Goal: Check status: Check status

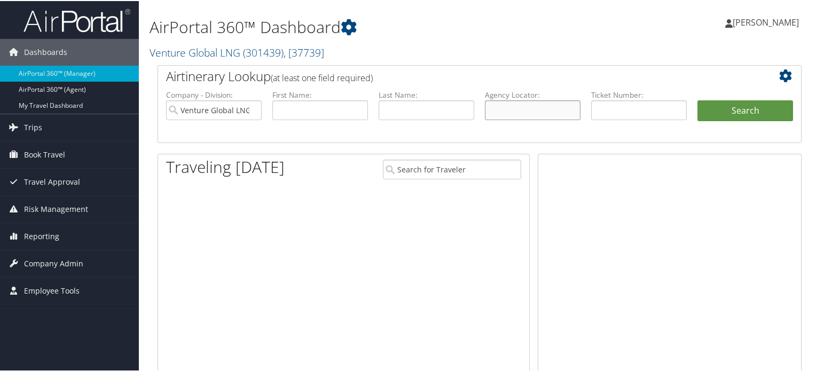
click at [505, 114] on input "text" at bounding box center [533, 109] width 96 height 20
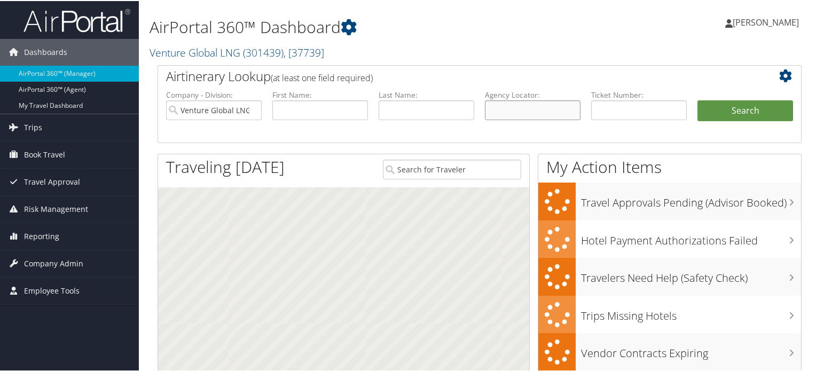
paste input "DLXZJW"
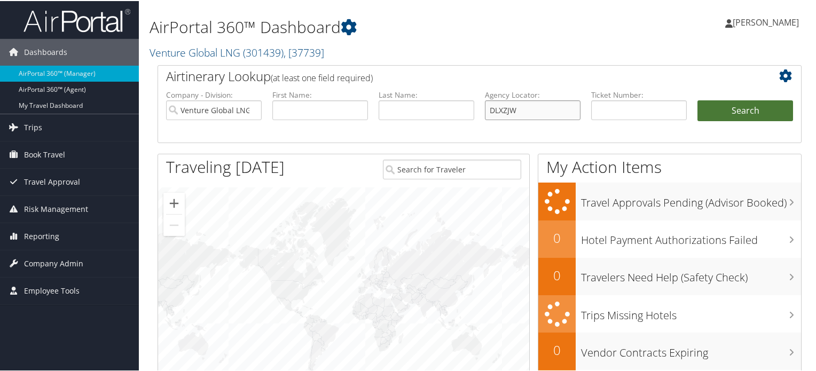
type input "DLXZJW"
click at [721, 111] on button "Search" at bounding box center [746, 109] width 96 height 21
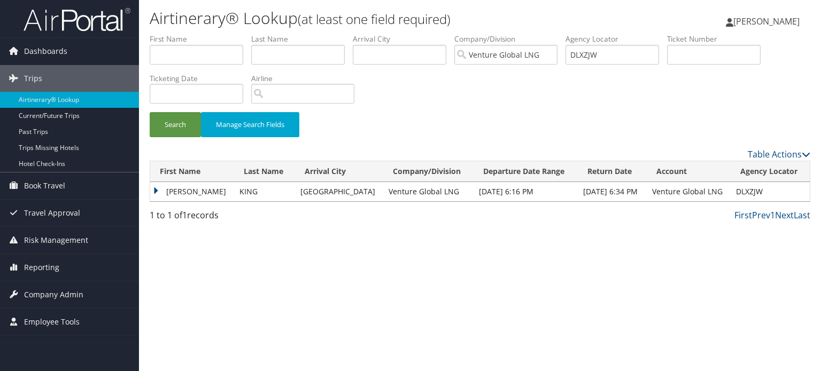
click at [194, 192] on td "[PERSON_NAME]" at bounding box center [192, 191] width 84 height 19
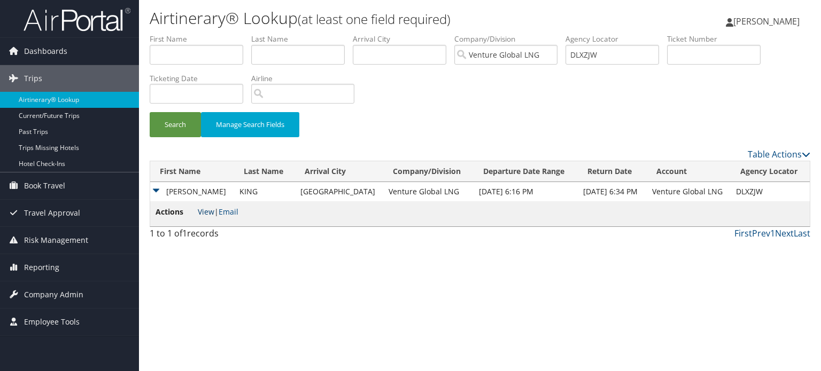
click at [199, 210] on link "View" at bounding box center [206, 212] width 17 height 10
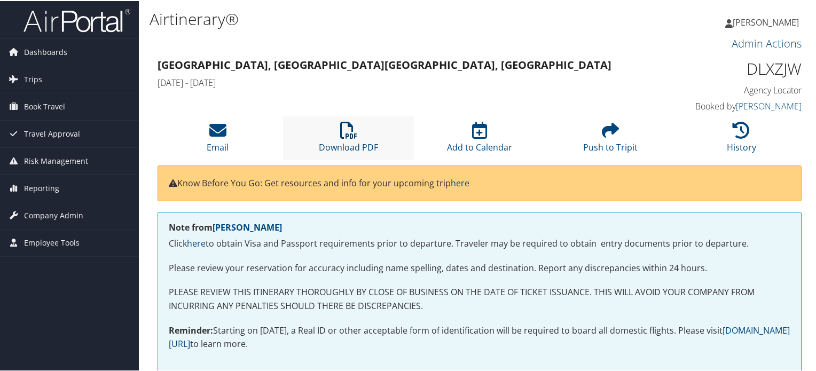
click at [350, 134] on icon at bounding box center [348, 129] width 17 height 17
click at [114, 25] on img at bounding box center [77, 19] width 107 height 25
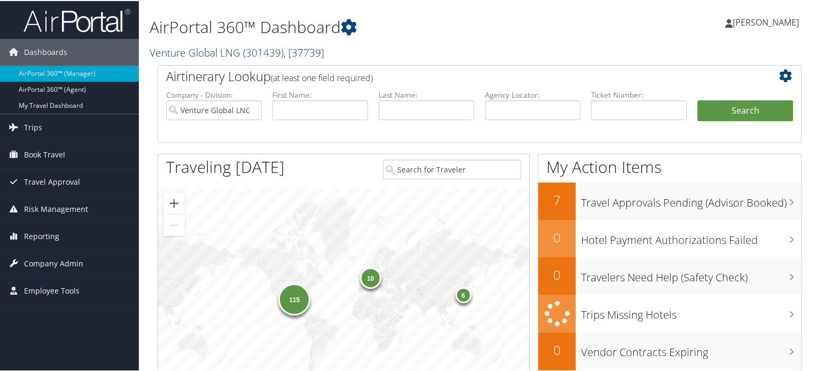
click at [247, 53] on span "( 301439 )" at bounding box center [263, 51] width 41 height 14
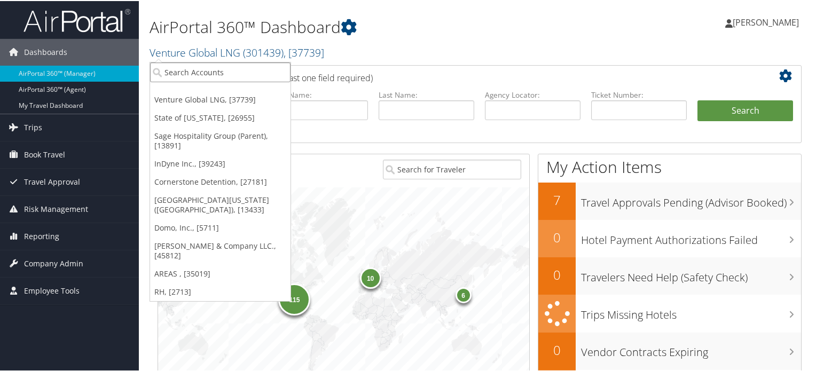
click at [222, 71] on input "search" at bounding box center [220, 71] width 140 height 20
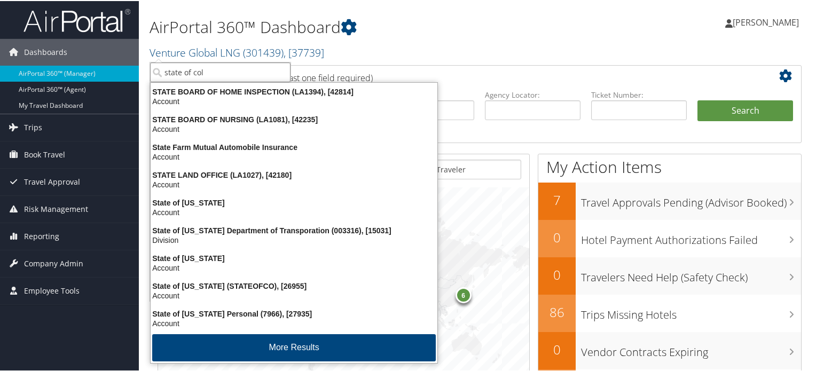
type input "state of colo"
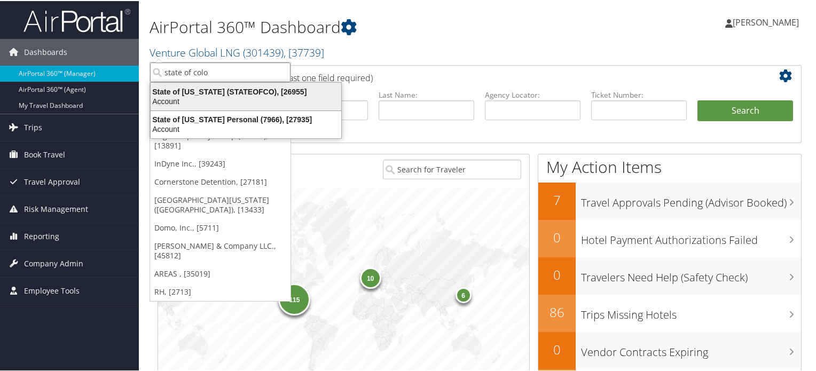
click at [226, 94] on div "State of Colorado (STATEOFCO), [26955]" at bounding box center [246, 91] width 204 height 10
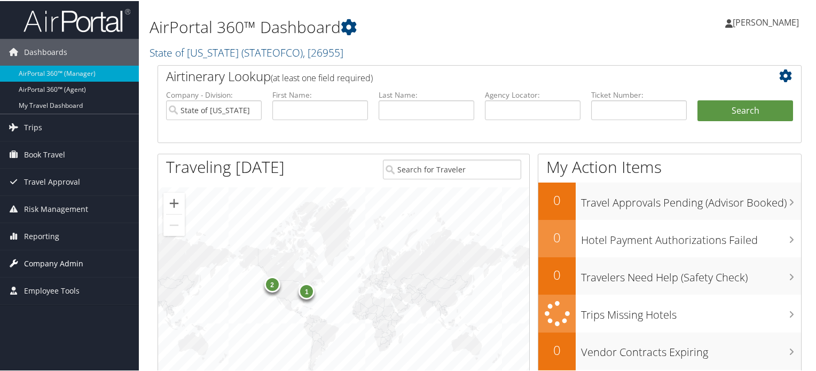
click at [56, 262] on span "Company Admin" at bounding box center [53, 262] width 59 height 27
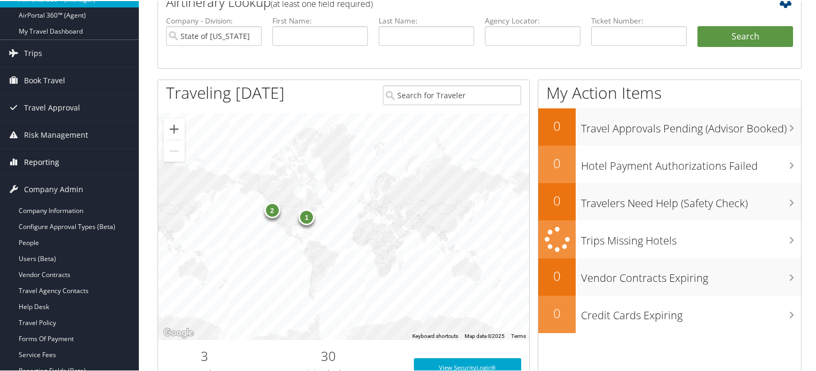
scroll to position [160, 0]
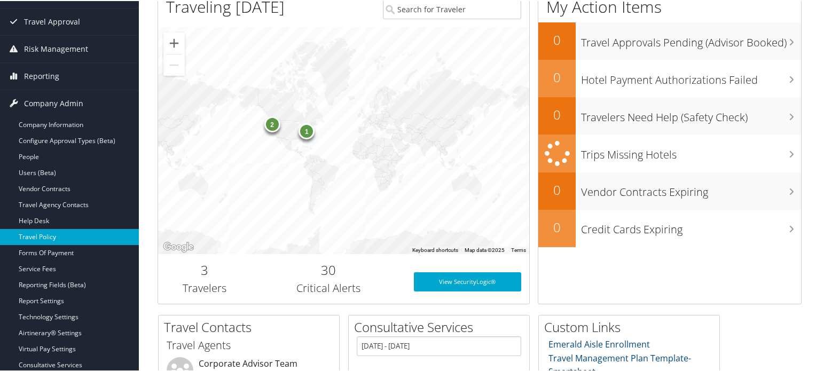
click at [59, 232] on link "Travel Policy" at bounding box center [69, 236] width 139 height 16
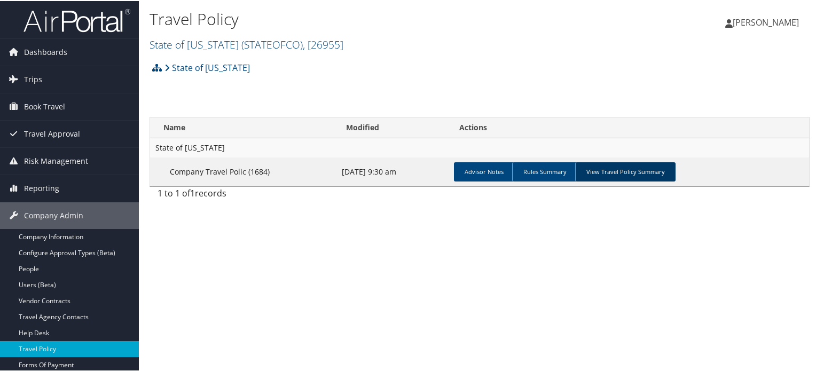
click at [619, 170] on link "View Travel Policy Summary" at bounding box center [625, 170] width 100 height 19
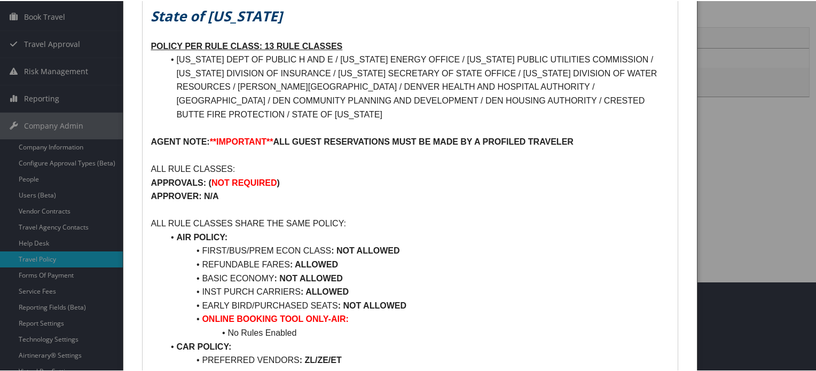
scroll to position [107, 0]
